Goal: Information Seeking & Learning: Stay updated

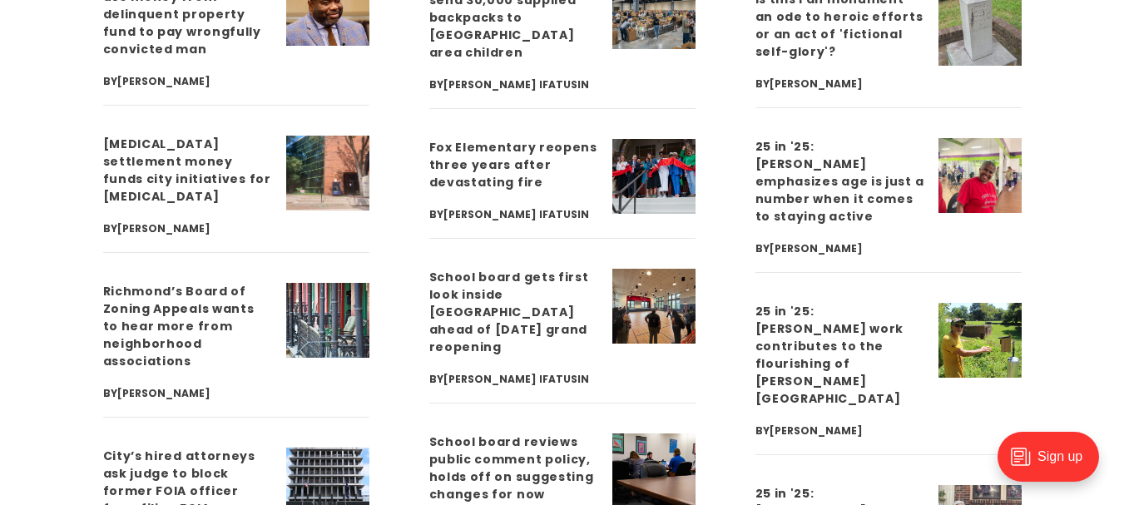
scroll to position [4577, 0]
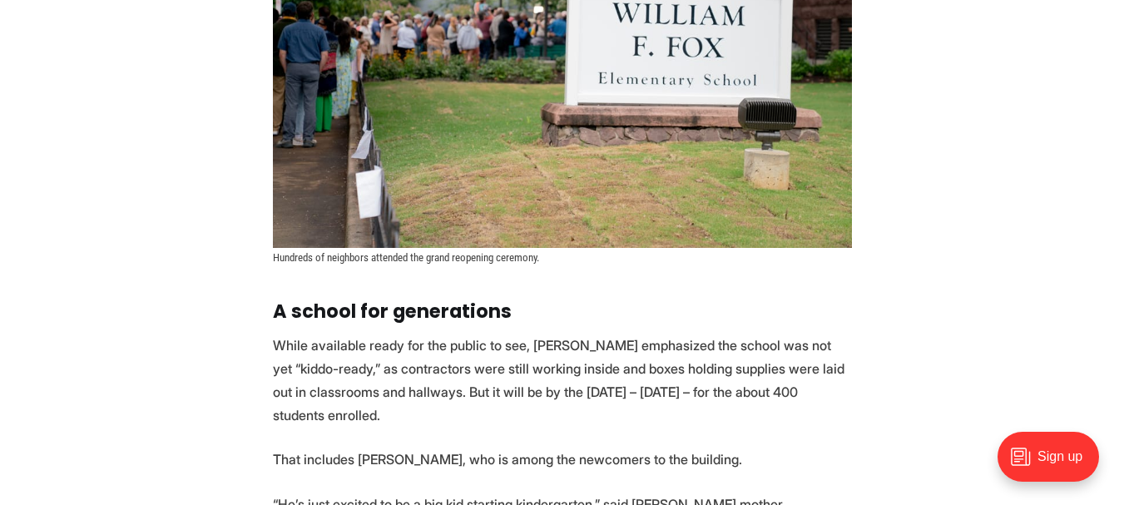
scroll to position [3662, 0]
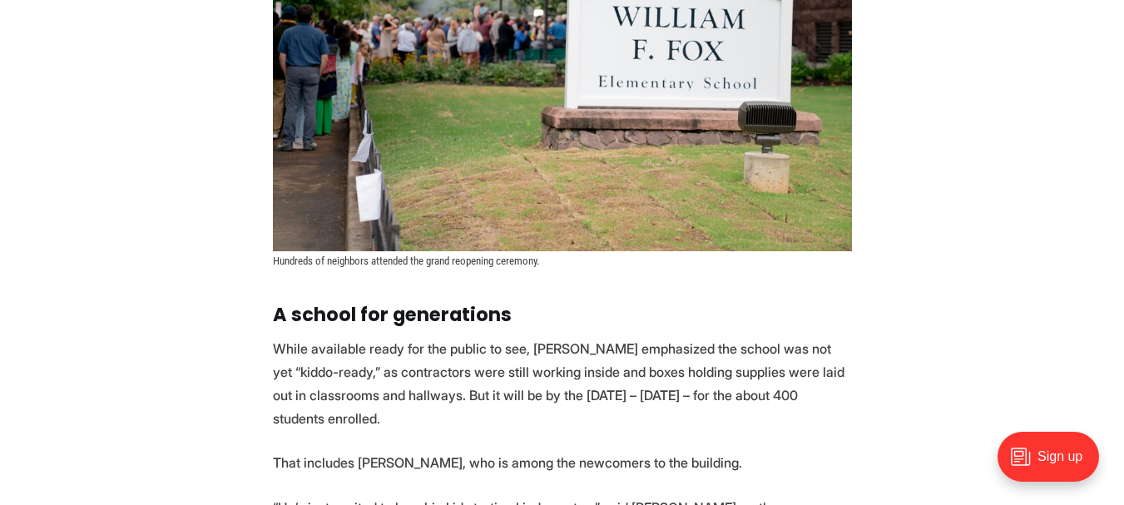
drag, startPoint x: 1065, startPoint y: 315, endPoint x: 1055, endPoint y: 322, distance: 12.5
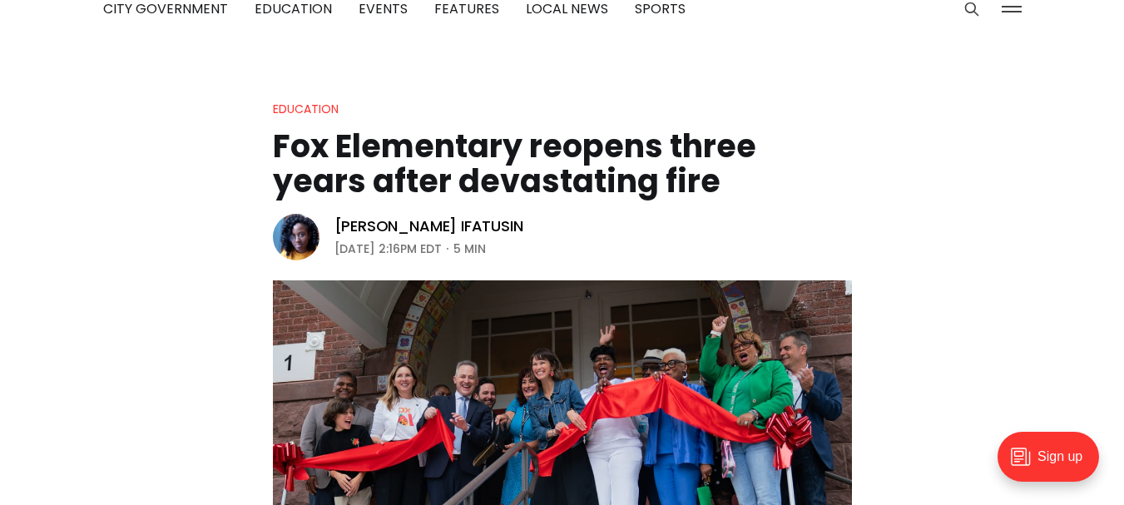
scroll to position [0, 0]
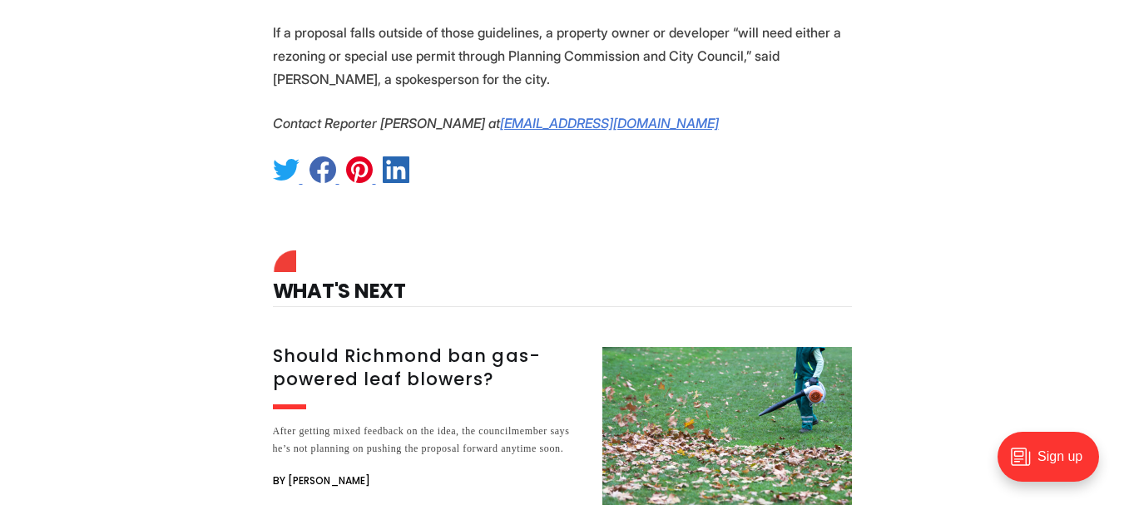
scroll to position [2497, 0]
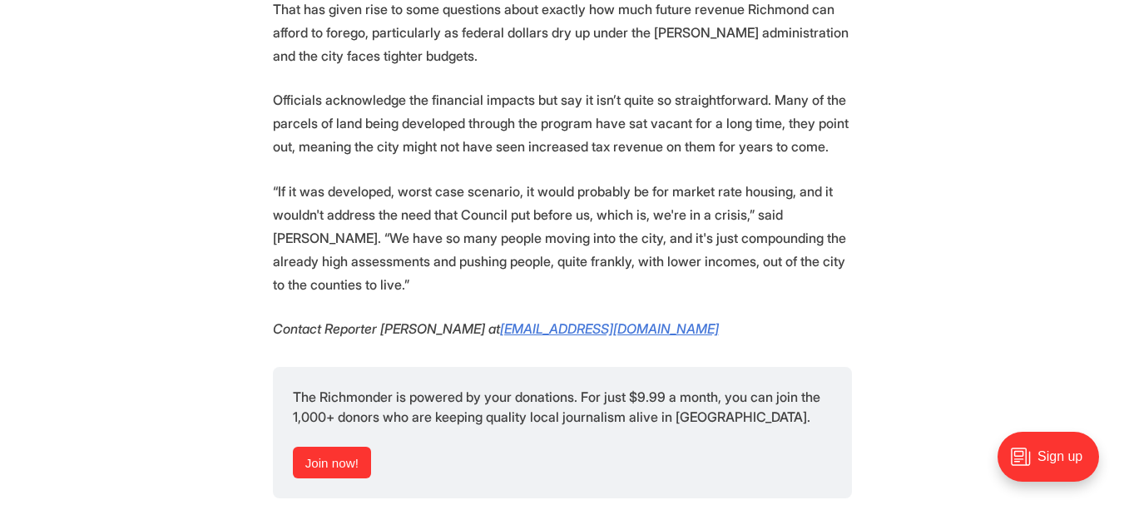
scroll to position [9238, 0]
